Goal: Information Seeking & Learning: Check status

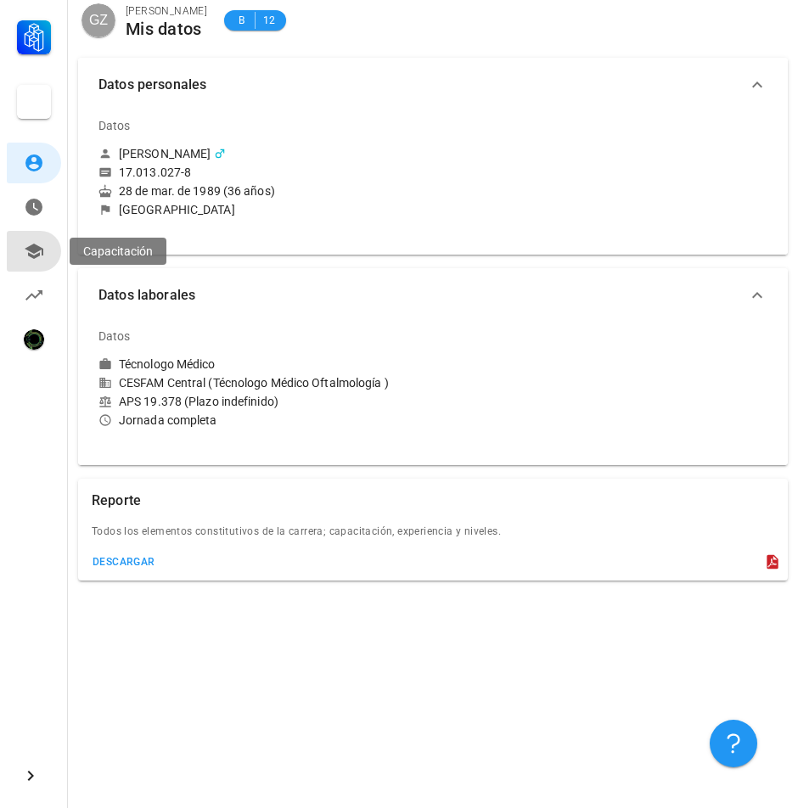
click at [28, 251] on icon at bounding box center [34, 251] width 20 height 20
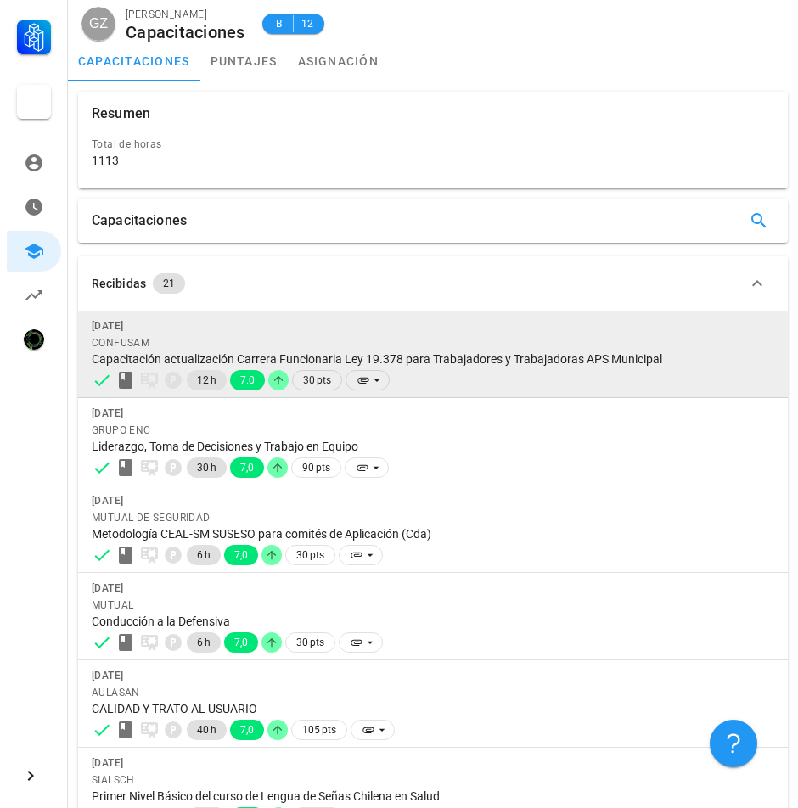
click at [278, 327] on div "[DATE]" at bounding box center [433, 325] width 682 height 17
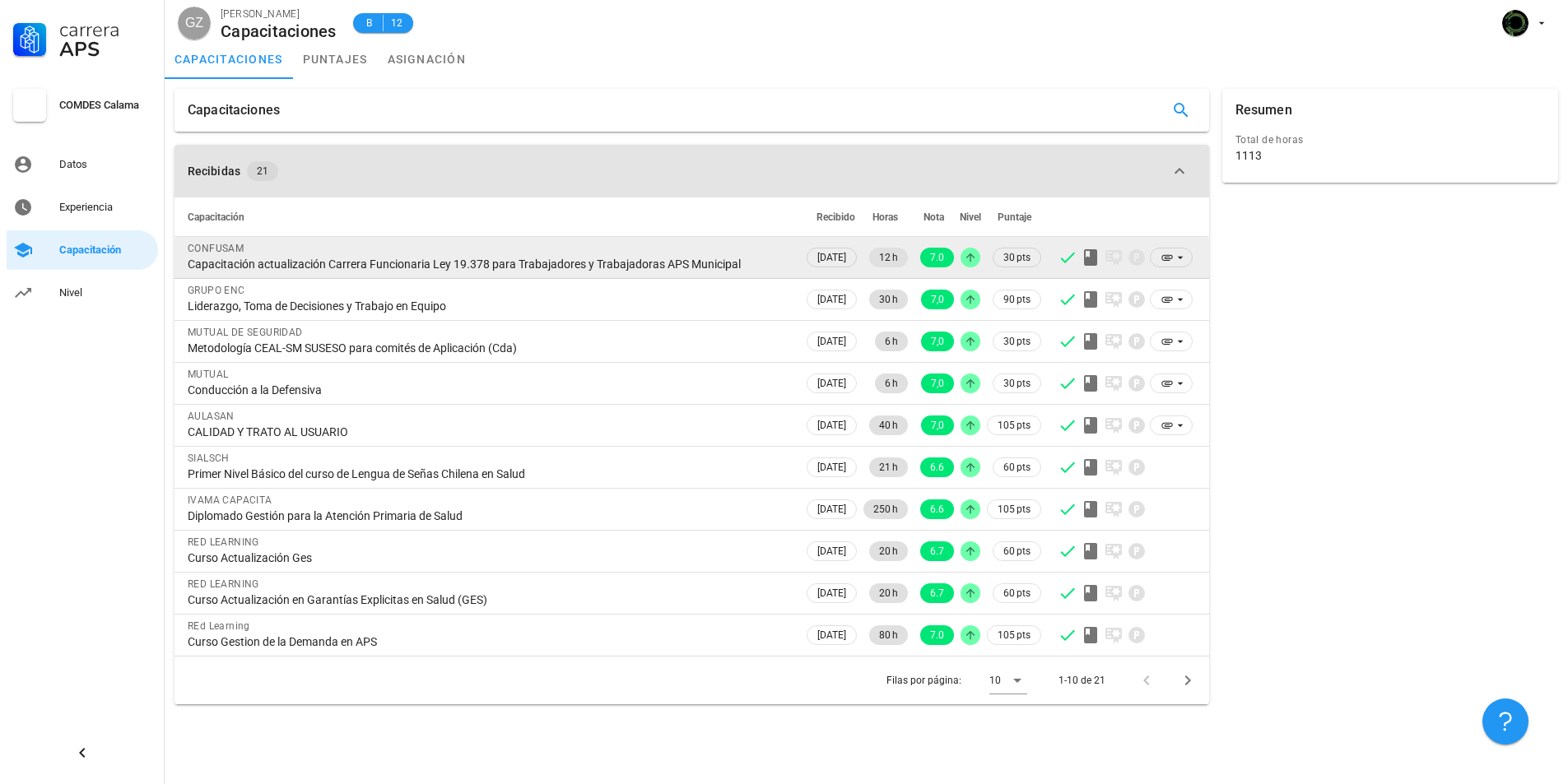
click at [260, 166] on span "21" at bounding box center [263, 171] width 12 height 19
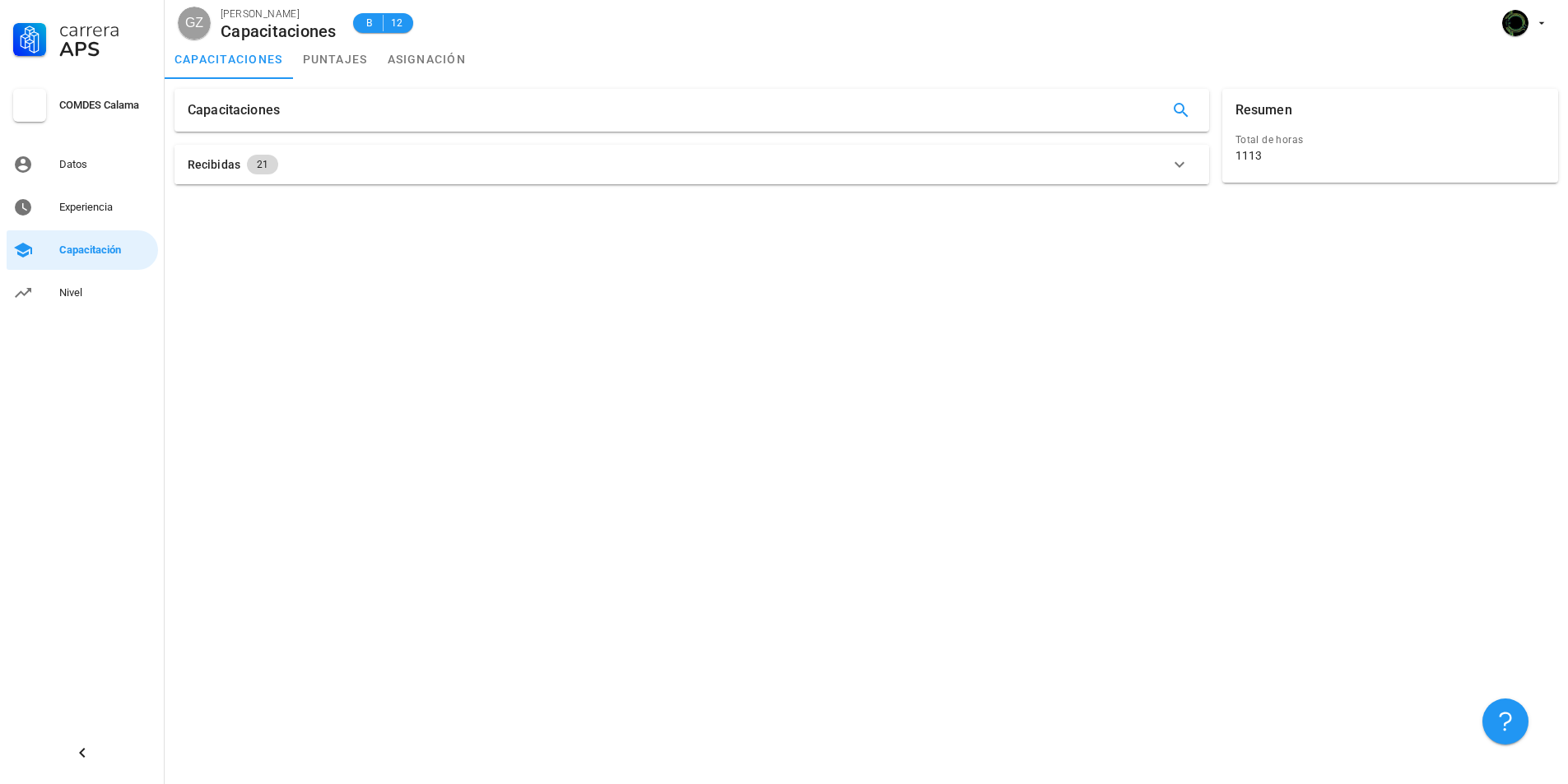
click at [257, 171] on span "21" at bounding box center [263, 165] width 12 height 19
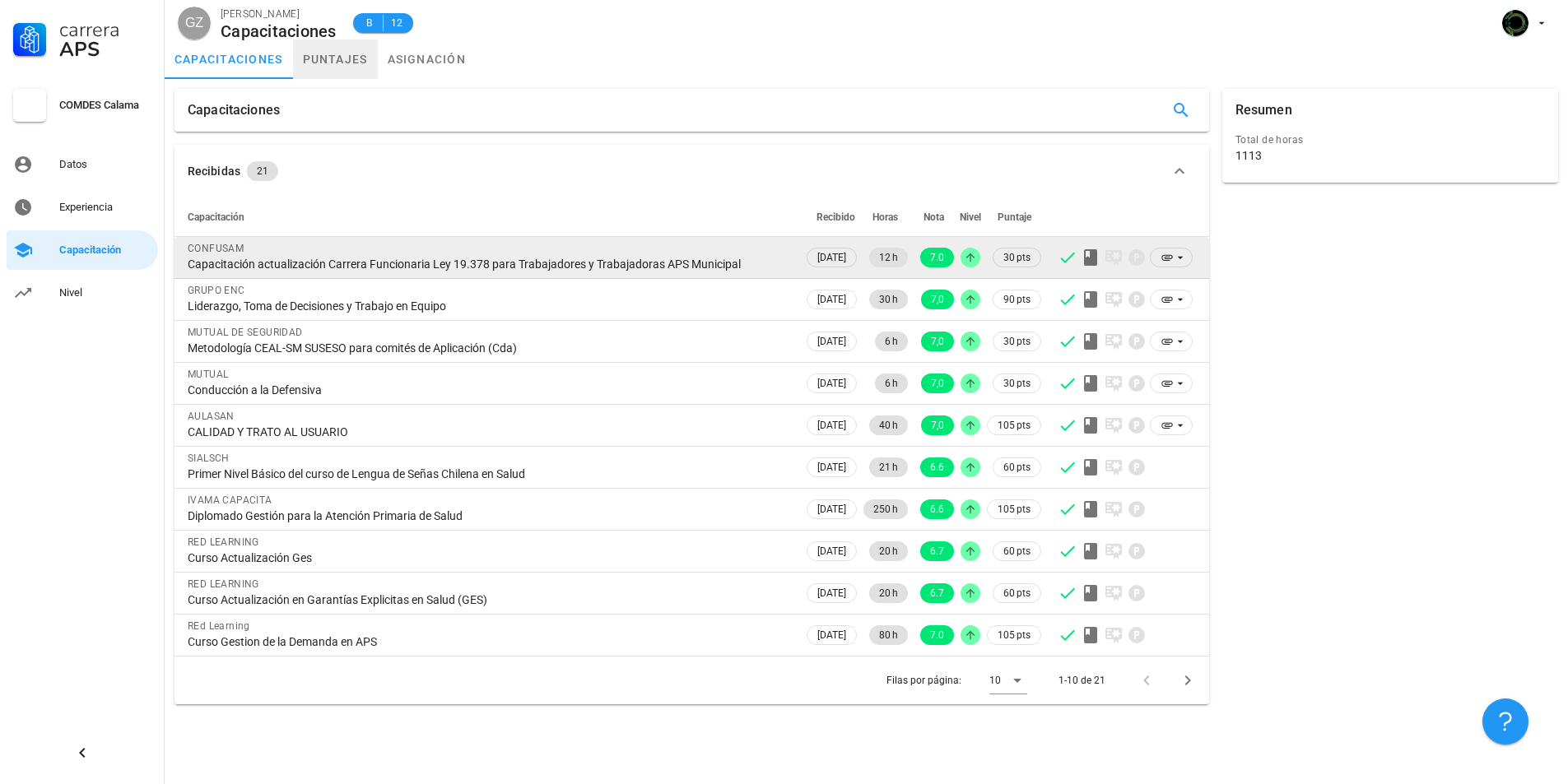
click at [330, 57] on link "puntajes" at bounding box center [335, 59] width 84 height 40
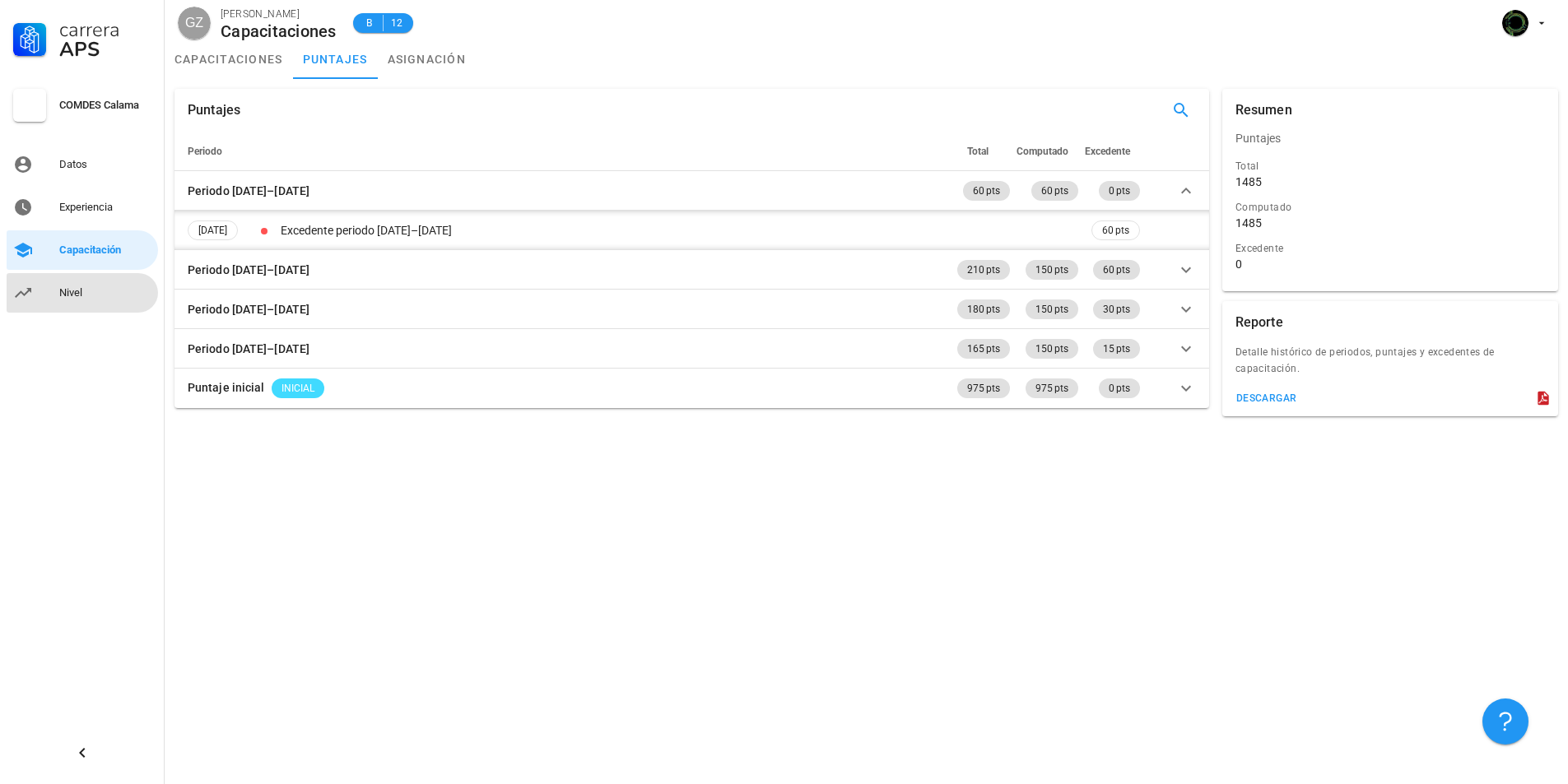
click at [66, 303] on div "Nivel" at bounding box center [105, 293] width 92 height 26
